Goal: Task Accomplishment & Management: Manage account settings

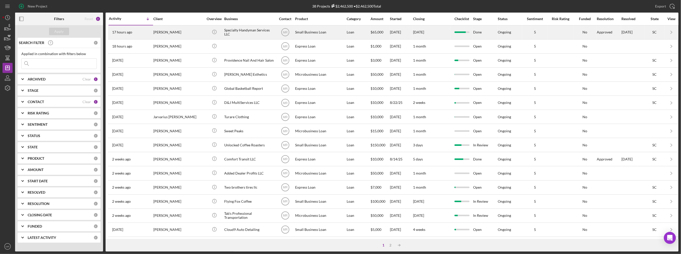
click at [191, 34] on div "[PERSON_NAME]" at bounding box center [178, 32] width 50 height 13
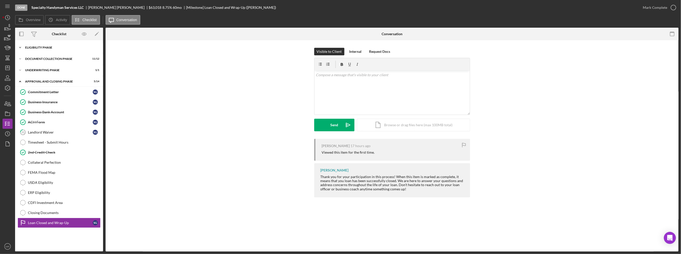
click at [55, 47] on div "Eligibility Phase" at bounding box center [61, 47] width 72 height 3
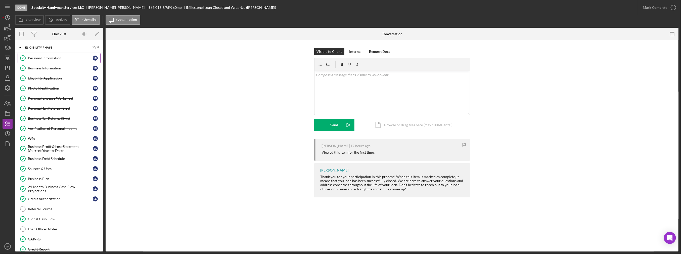
click at [53, 59] on div "Personal Information" at bounding box center [60, 58] width 65 height 4
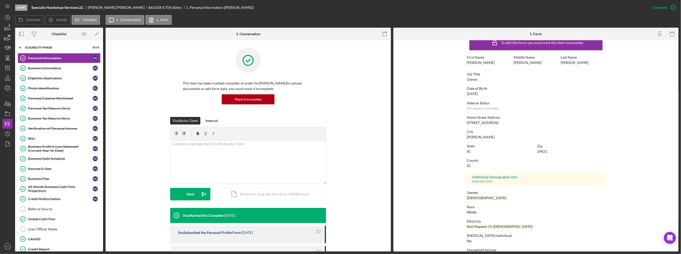
scroll to position [23, 0]
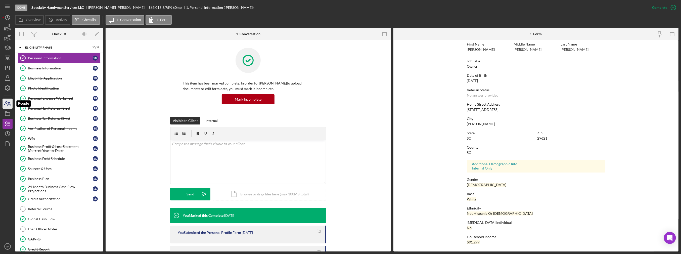
click at [6, 102] on icon "button" at bounding box center [7, 103] width 13 height 13
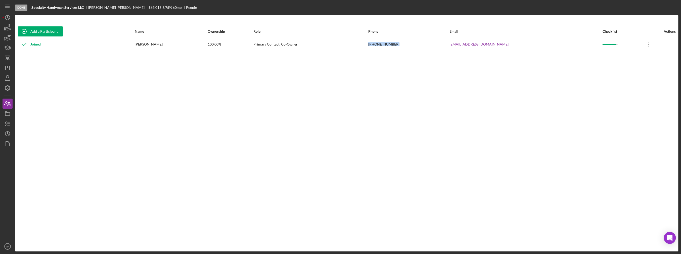
drag, startPoint x: 438, startPoint y: 45, endPoint x: 410, endPoint y: 44, distance: 27.7
click at [410, 44] on tr "Joined [PERSON_NAME] 100.00% Primary Contact, Co-Owner [PHONE_NUMBER] [EMAIL_AD…" at bounding box center [347, 44] width 659 height 13
copy tr "[PHONE_NUMBER]"
click at [8, 68] on line "button" at bounding box center [8, 67] width 0 height 2
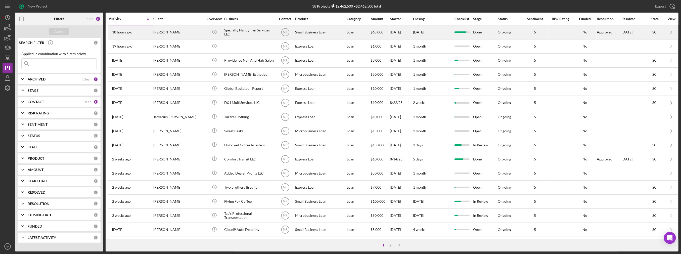
click at [135, 33] on div "18 hours ago [PERSON_NAME]" at bounding box center [131, 32] width 44 height 13
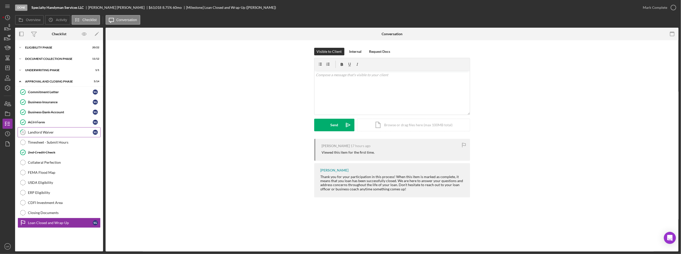
click at [58, 131] on div "Landlord Waiver" at bounding box center [60, 132] width 65 height 4
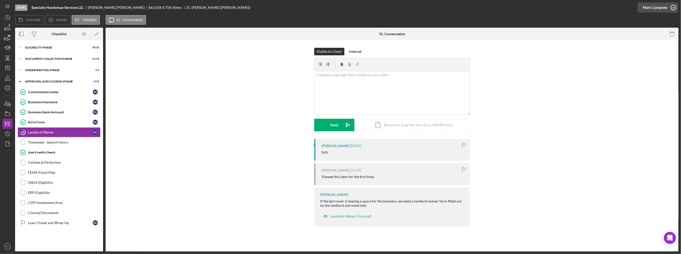
click at [642, 5] on button "Mark Complete" at bounding box center [658, 8] width 41 height 10
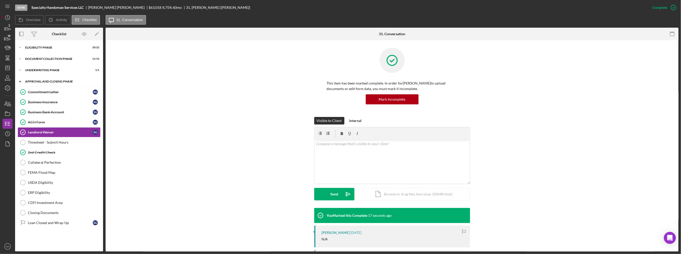
click at [39, 82] on div "Approval and Closing Phase" at bounding box center [61, 81] width 72 height 3
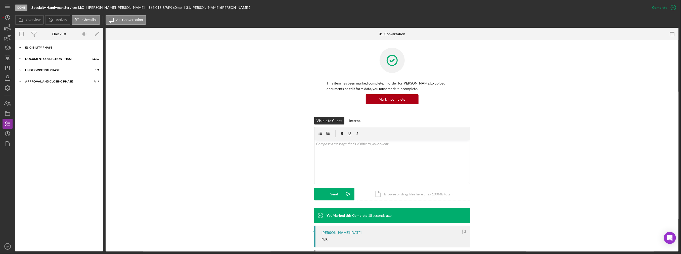
click at [49, 47] on div "Eligibility Phase" at bounding box center [61, 47] width 72 height 3
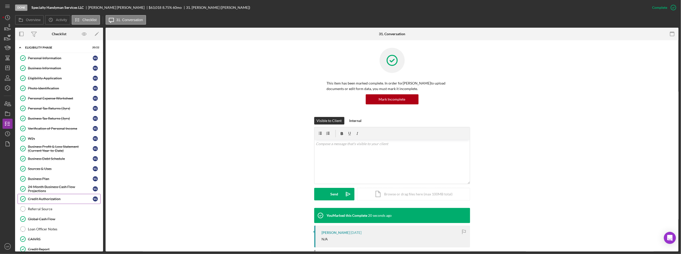
scroll to position [25, 0]
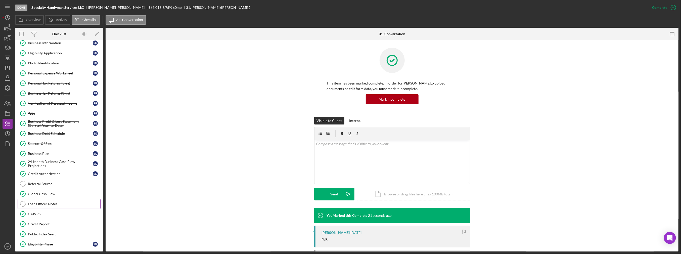
click at [45, 202] on div "Loan Officer Notes" at bounding box center [64, 204] width 72 height 4
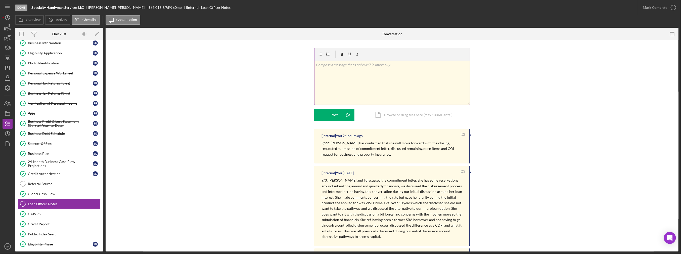
click at [343, 80] on div "v Color teal Color pink Remove color Add row above Add row below Add column bef…" at bounding box center [392, 83] width 155 height 44
click at [349, 75] on div "v Color teal Color pink Remove color Add row above Add row below Add column bef…" at bounding box center [392, 83] width 155 height 44
click at [435, 65] on p "9/23: Reached out to [PERSON_NAME] Law Firm in [PERSON_NAME] to begin the closi…" at bounding box center [392, 67] width 153 height 11
click at [367, 70] on p "9/23: Reached out to [PERSON_NAME] Law Firm in [PERSON_NAME] to begin the RE cl…" at bounding box center [392, 67] width 153 height 11
click at [327, 71] on p "9/23: Reached out to [PERSON_NAME] Law Firm in [PERSON_NAME] to begin the RE cl…" at bounding box center [392, 67] width 153 height 11
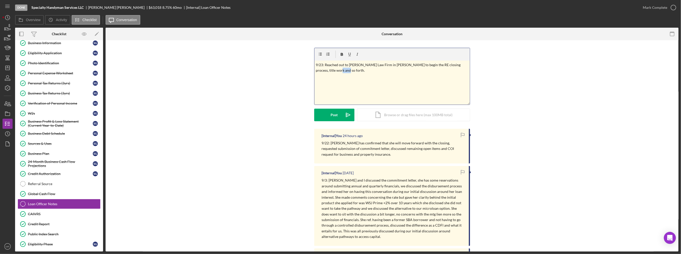
click at [327, 71] on p "9/23: Reached out to [PERSON_NAME] Law Firm in [PERSON_NAME] to begin the RE cl…" at bounding box center [392, 67] width 153 height 11
click at [357, 69] on p "9/23: Reached out to [PERSON_NAME] Law Firm in [PERSON_NAME] to begin the RE cl…" at bounding box center [392, 67] width 153 height 11
click at [331, 116] on div "Post" at bounding box center [334, 115] width 7 height 13
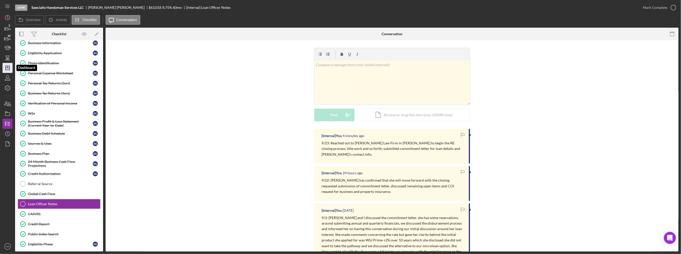
click at [7, 63] on icon "Icon/Dashboard" at bounding box center [7, 68] width 13 height 13
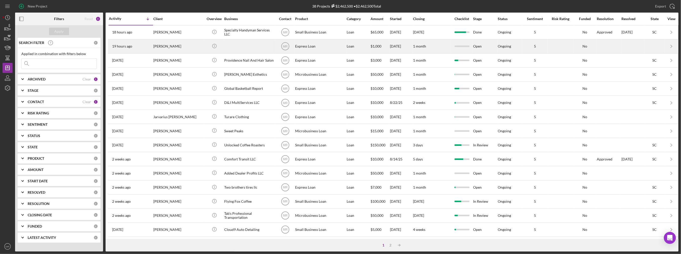
click at [186, 46] on div "[PERSON_NAME]" at bounding box center [178, 46] width 50 height 13
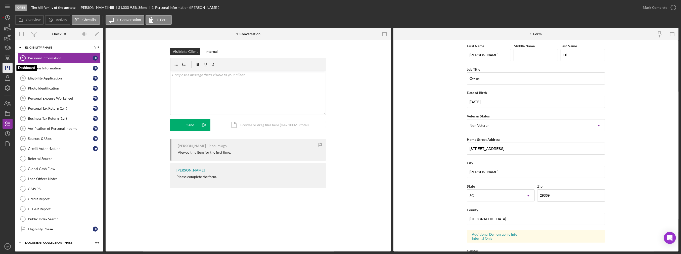
click at [8, 64] on icon "Icon/Dashboard" at bounding box center [7, 68] width 13 height 13
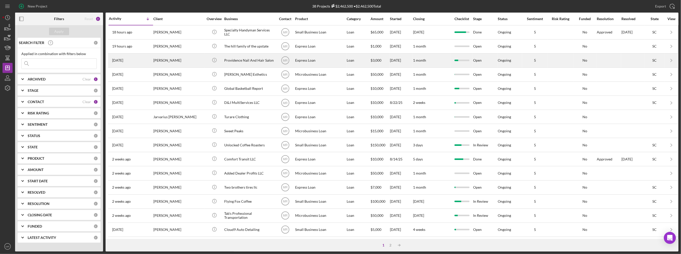
click at [147, 63] on div "[DATE] [PERSON_NAME]" at bounding box center [131, 60] width 44 height 13
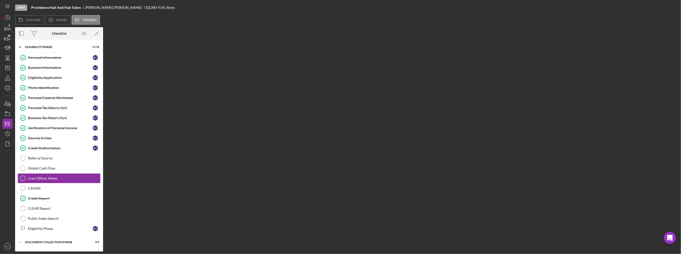
scroll to position [19, 0]
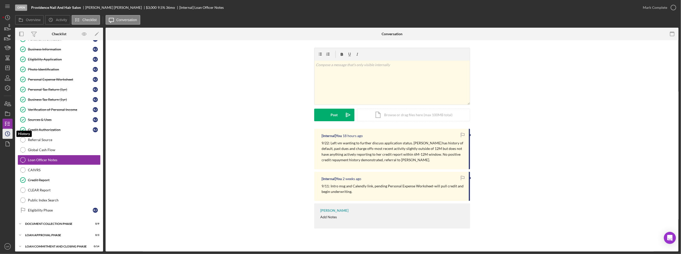
click at [8, 132] on icon "Icon/History" at bounding box center [7, 134] width 13 height 13
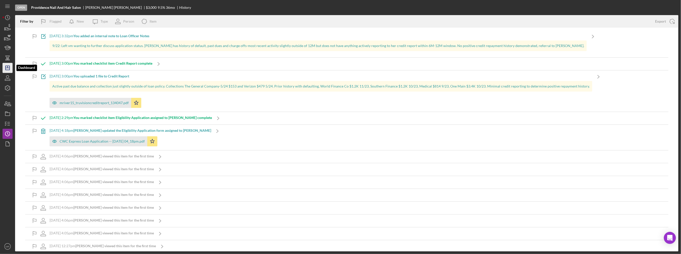
click at [8, 69] on icon "Icon/Dashboard" at bounding box center [7, 68] width 13 height 13
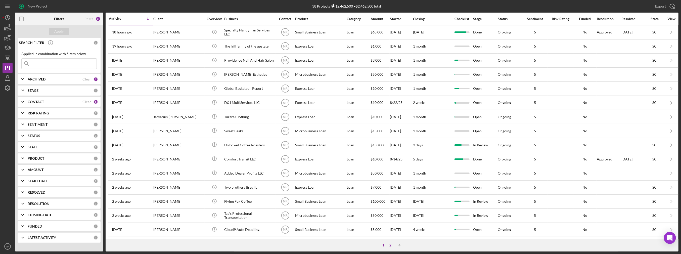
click at [392, 244] on div "2" at bounding box center [390, 245] width 7 height 4
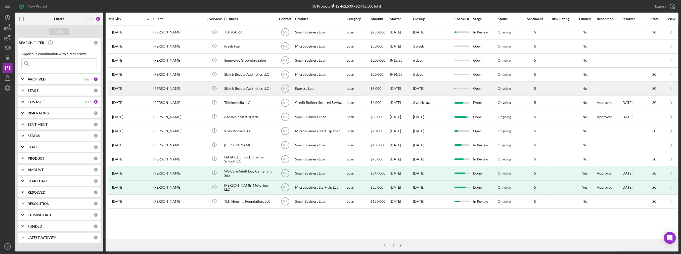
click at [149, 91] on div "[DATE] [PERSON_NAME]" at bounding box center [131, 88] width 44 height 13
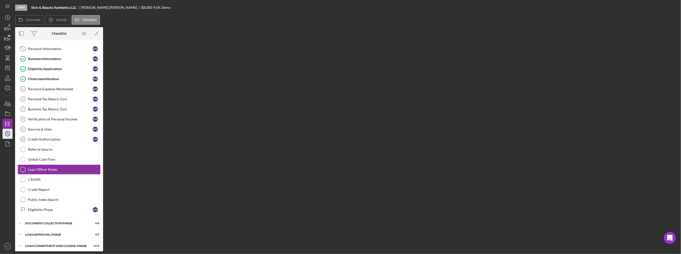
scroll to position [9, 0]
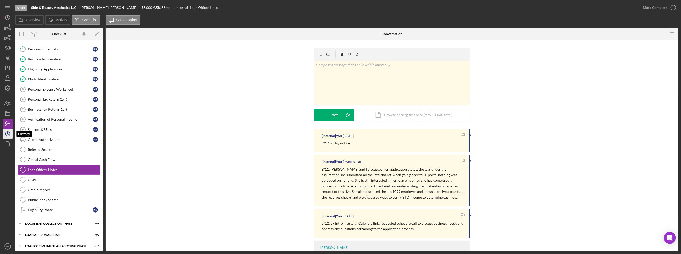
click at [5, 131] on icon "Icon/History" at bounding box center [7, 134] width 13 height 13
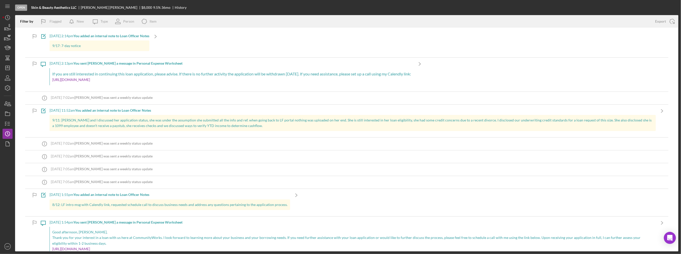
click at [192, 49] on div "Icon/Note [DATE] 2:14pm You added an internal note to Loan Officer Notes 9/17: …" at bounding box center [347, 43] width 644 height 27
click at [162, 38] on icon "Icon/Navigate" at bounding box center [155, 36] width 13 height 13
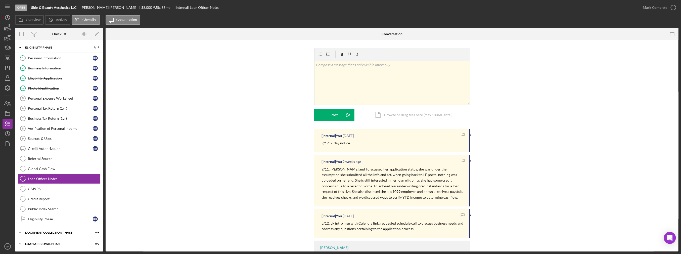
scroll to position [10, 0]
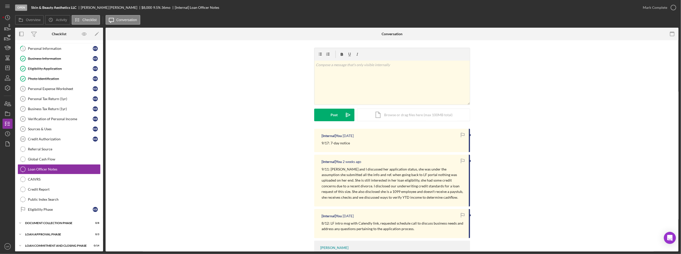
click at [586, 249] on div "[Internal] You [DATE] 9/17: 7-day notice [Internal] You [DATE] 9/11: [PERSON_NA…" at bounding box center [392, 199] width 558 height 140
